Goal: Task Accomplishment & Management: Manage account settings

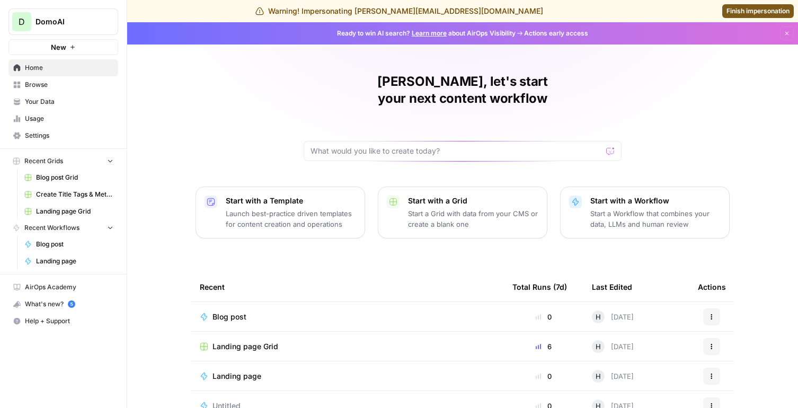
click at [86, 127] on link "Settings" at bounding box center [63, 135] width 110 height 17
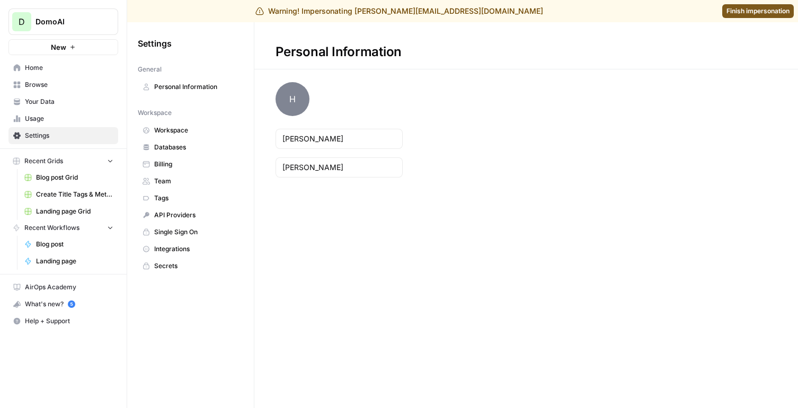
click at [82, 114] on span "Usage" at bounding box center [69, 119] width 88 height 10
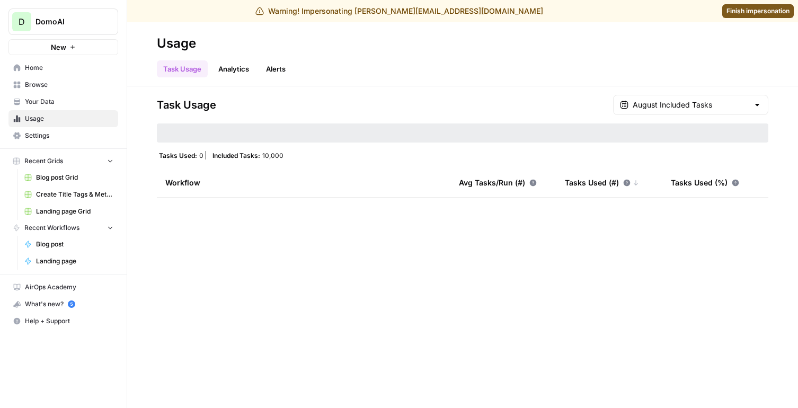
click at [78, 103] on span "Your Data" at bounding box center [69, 102] width 88 height 10
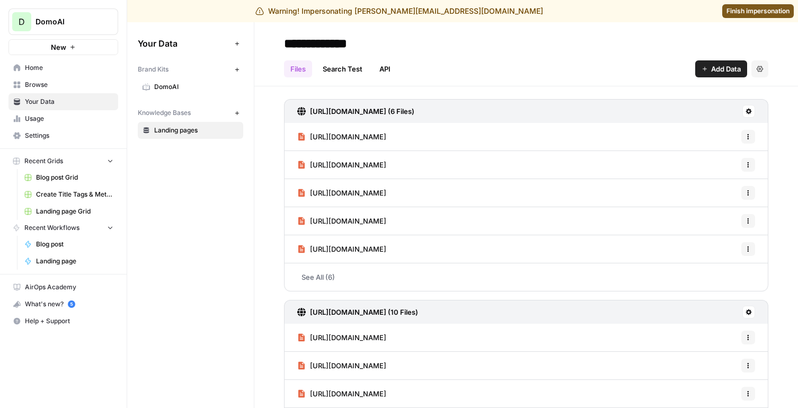
click at [76, 121] on span "Usage" at bounding box center [69, 119] width 88 height 10
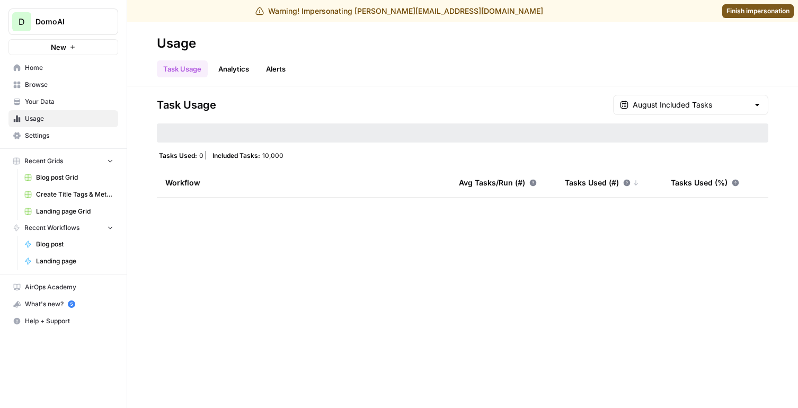
click at [77, 132] on span "Settings" at bounding box center [69, 136] width 88 height 10
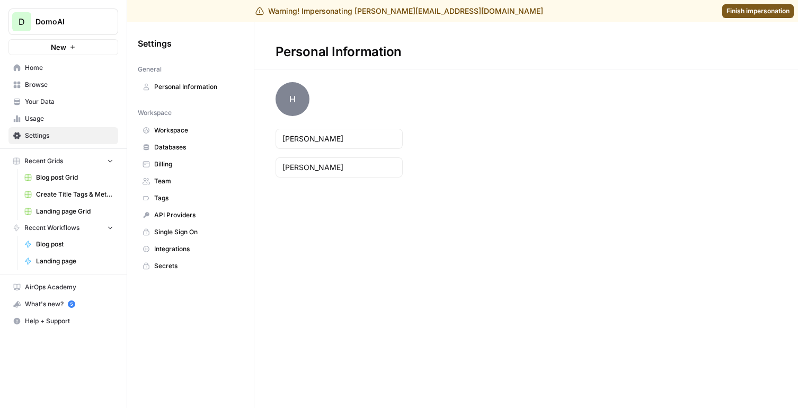
click at [195, 170] on link "Billing" at bounding box center [190, 164] width 105 height 17
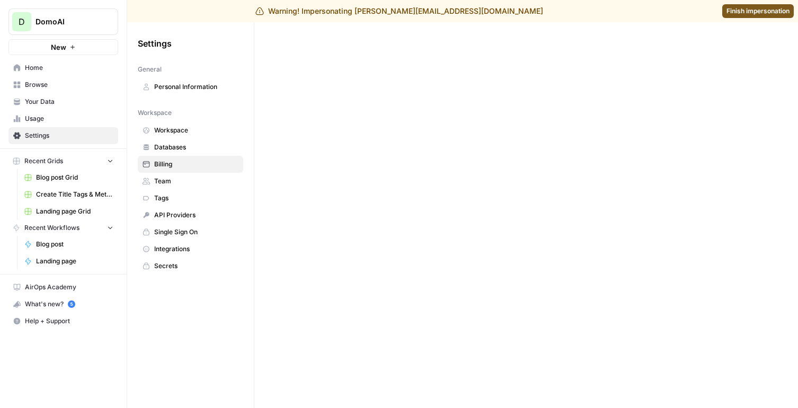
click at [195, 180] on span "Team" at bounding box center [196, 181] width 84 height 10
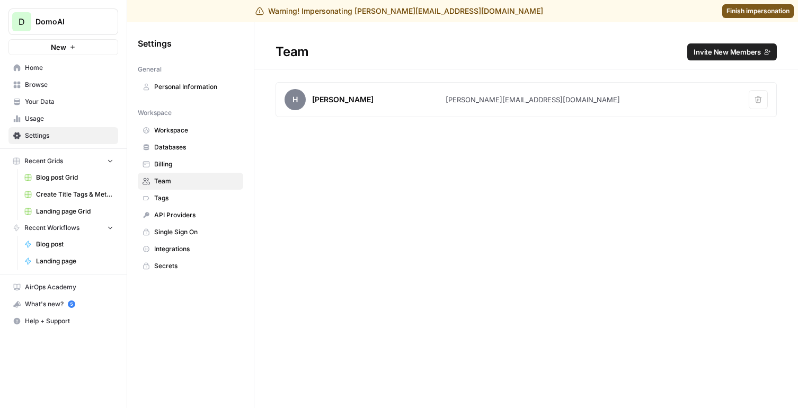
click at [707, 58] on button "Invite New Members" at bounding box center [732, 51] width 90 height 17
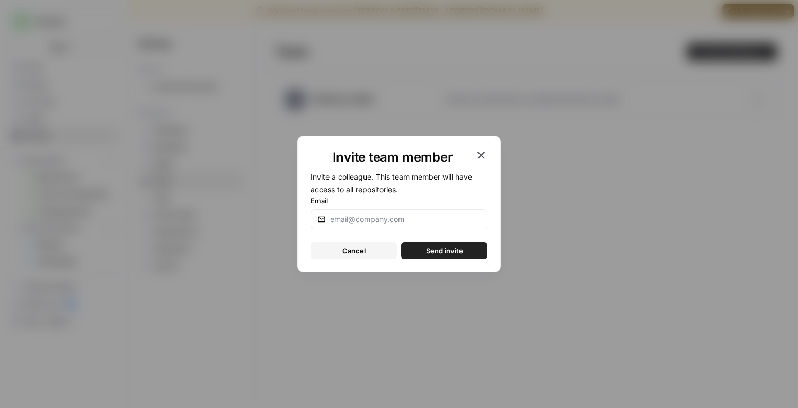
click at [402, 201] on label "Email" at bounding box center [398, 200] width 177 height 11
click at [402, 214] on input "Email" at bounding box center [405, 219] width 150 height 11
type input "[EMAIL_ADDRESS][PERSON_NAME][DOMAIN_NAME]"
click at [435, 246] on span "Send invite" at bounding box center [444, 250] width 37 height 11
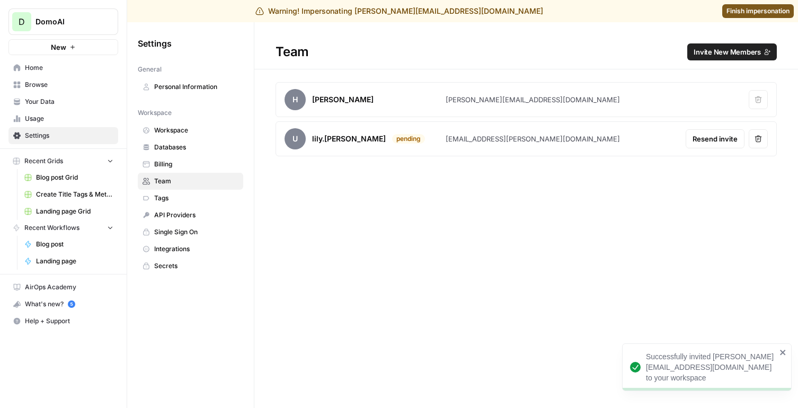
click at [743, 14] on span "Finish impersonation" at bounding box center [757, 11] width 63 height 10
